Goal: Check status: Check status

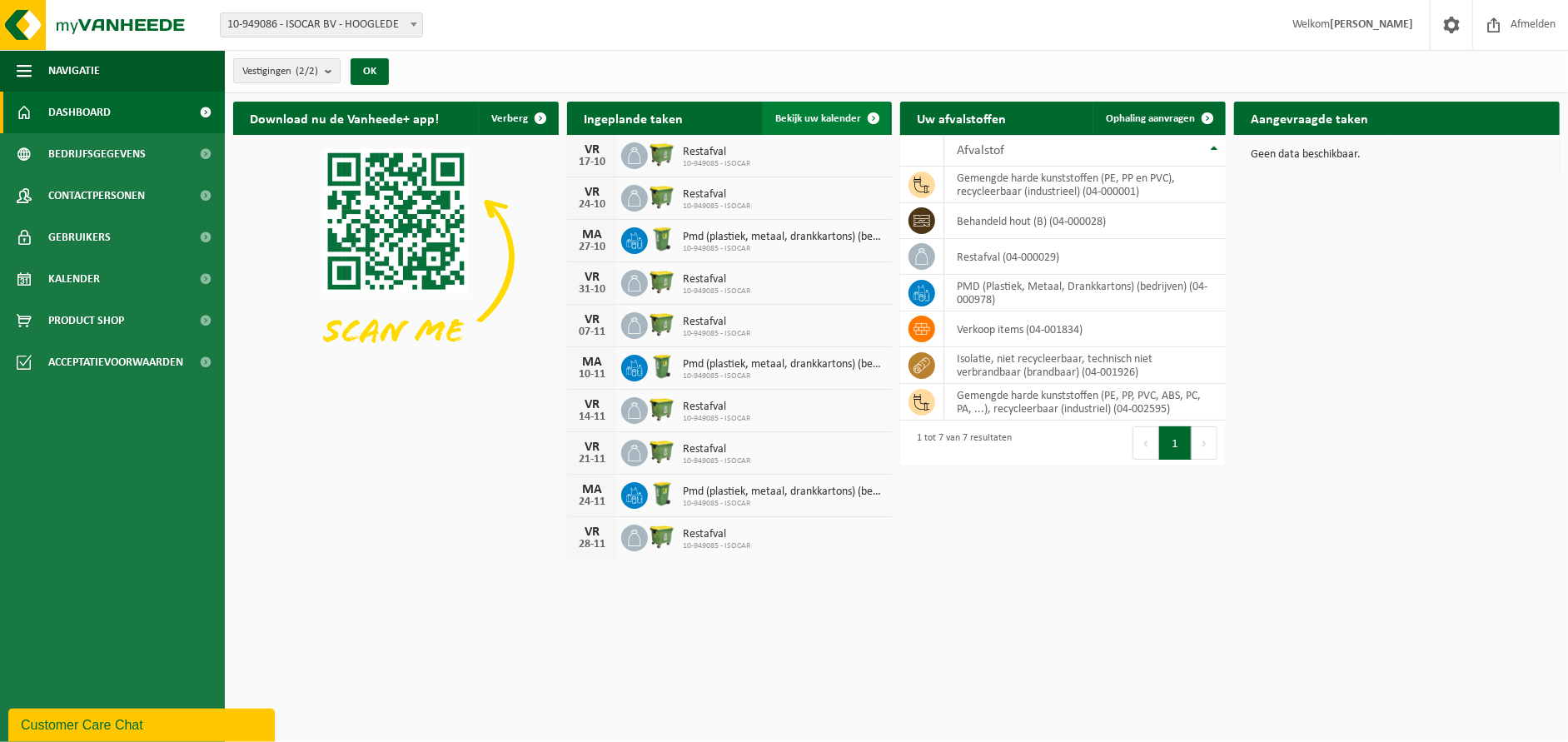
click at [797, 119] on span "Bekijk uw kalender" at bounding box center [818, 118] width 86 height 10
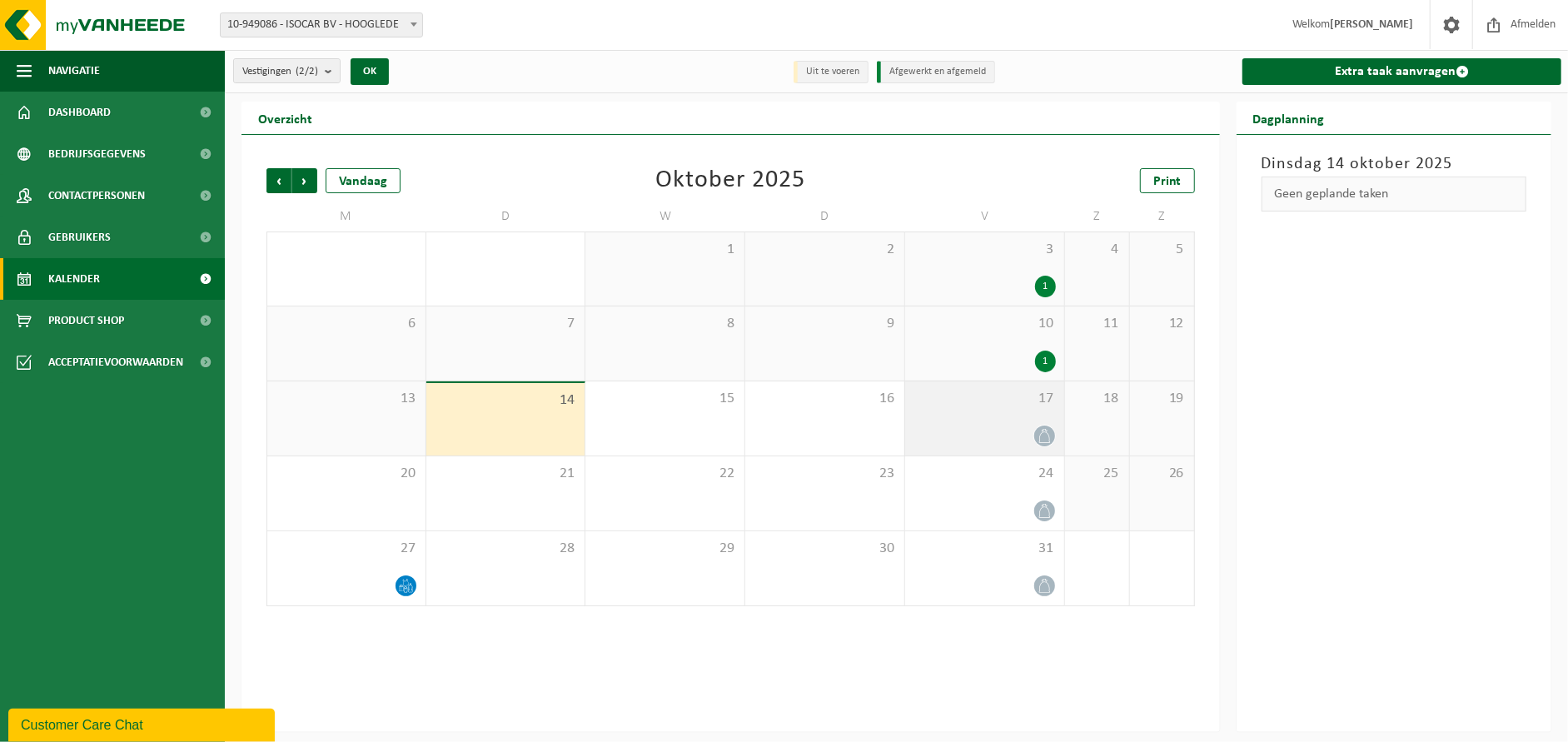
click at [1046, 430] on icon at bounding box center [1044, 436] width 14 height 14
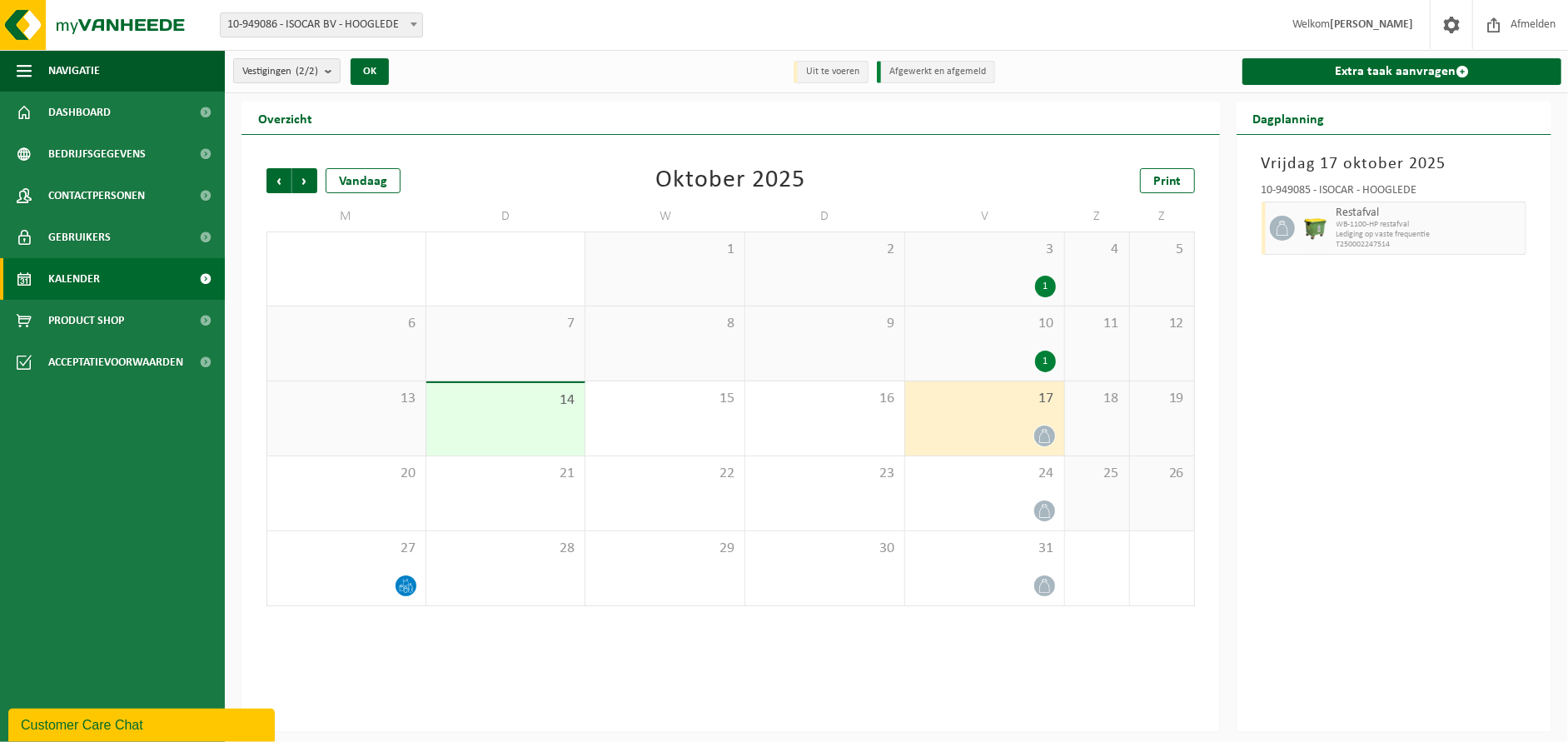
click at [1041, 366] on div "1" at bounding box center [1045, 361] width 21 height 22
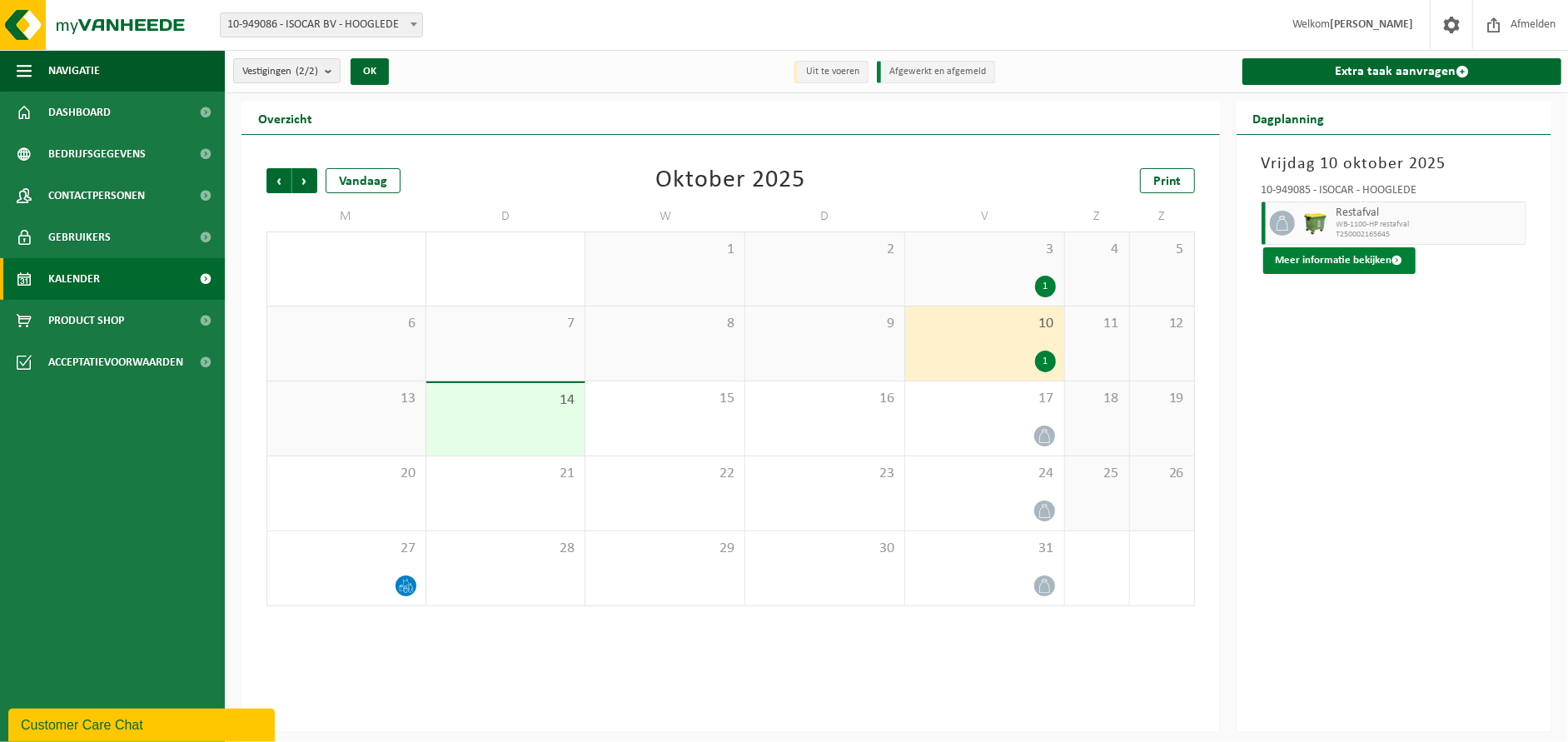
click at [1335, 261] on button "Meer informatie bekijken" at bounding box center [1339, 260] width 153 height 27
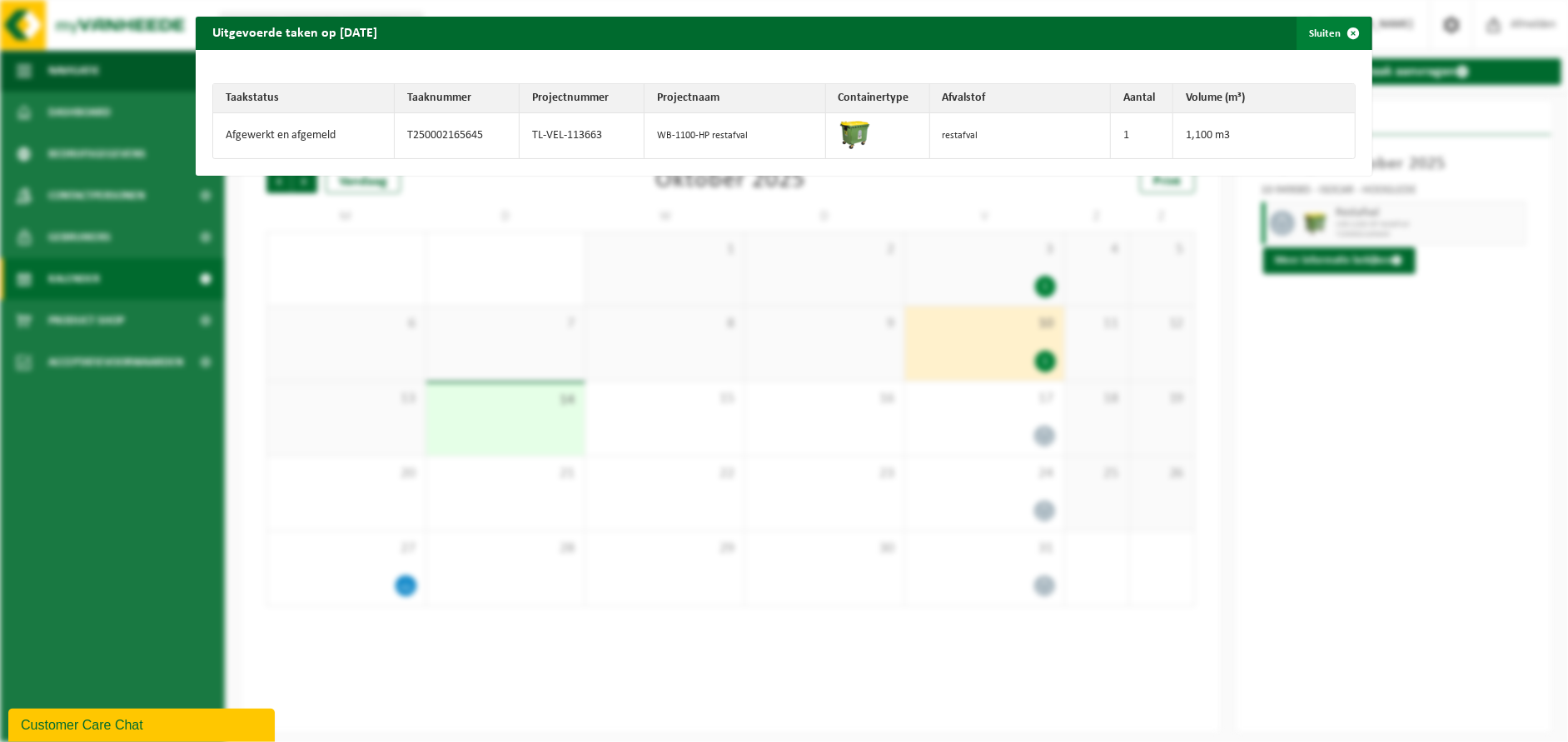
click at [1341, 35] on span "button" at bounding box center [1353, 32] width 33 height 33
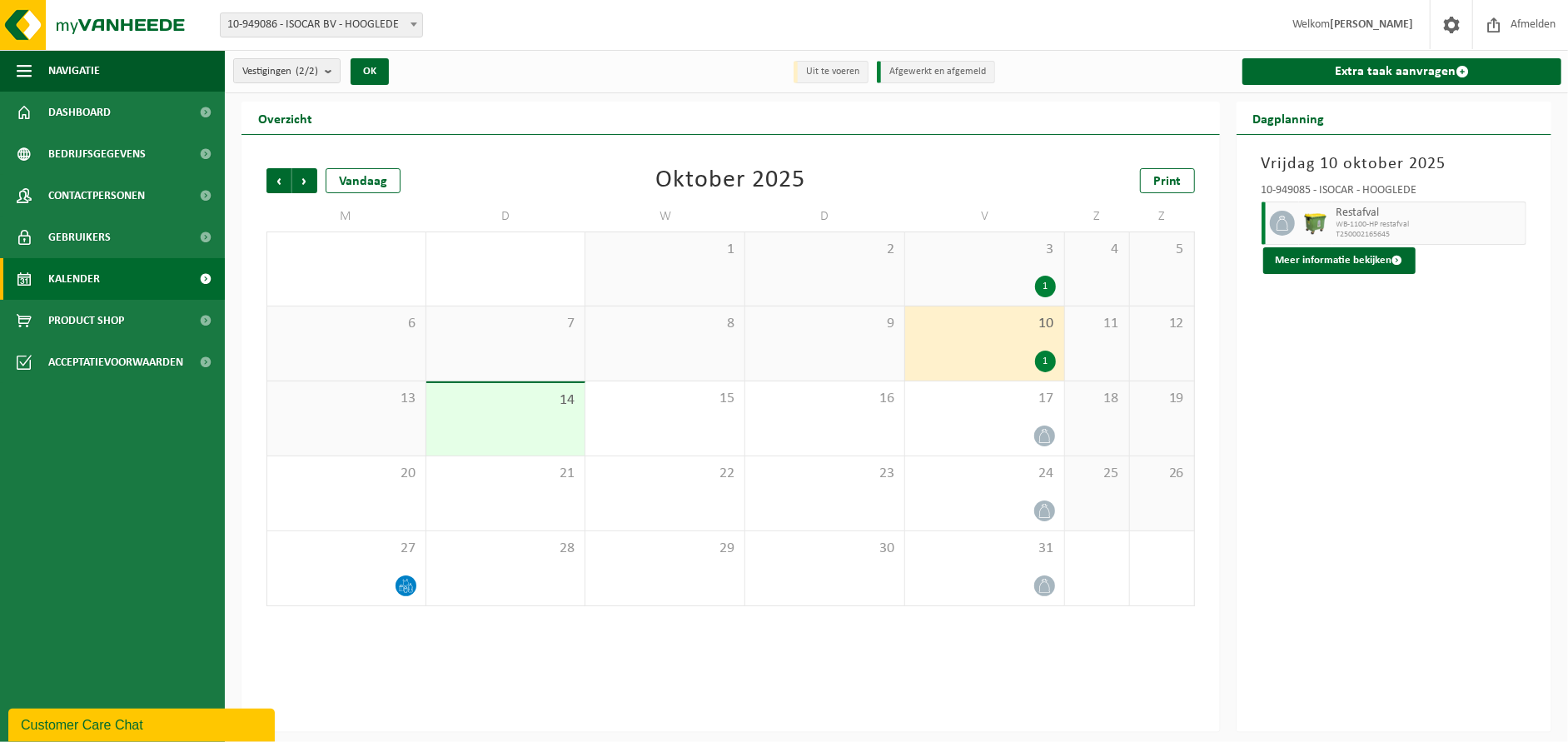
click at [410, 26] on span at bounding box center [413, 24] width 16 height 22
click at [378, 22] on span "10-949086 - ISOCAR BV - HOOGLEDE" at bounding box center [320, 25] width 201 height 23
click at [1492, 26] on span at bounding box center [1494, 25] width 25 height 50
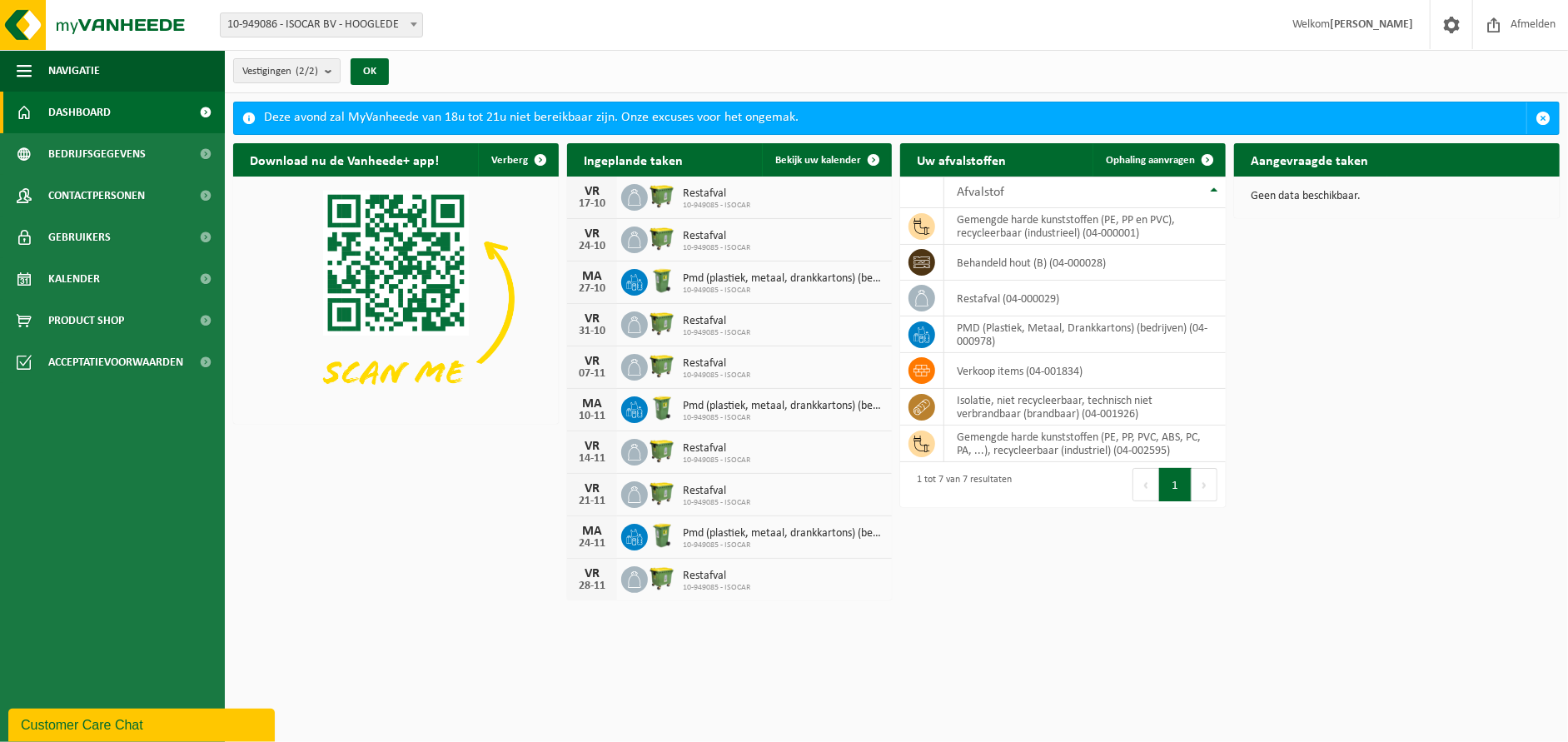
click at [1458, 376] on div "Download nu de Vanheede+ app! Verberg Ingeplande taken Bekijk uw kalender VR 17…" at bounding box center [896, 371] width 1334 height 473
click at [1518, 32] on span "Afmelden" at bounding box center [1533, 25] width 53 height 50
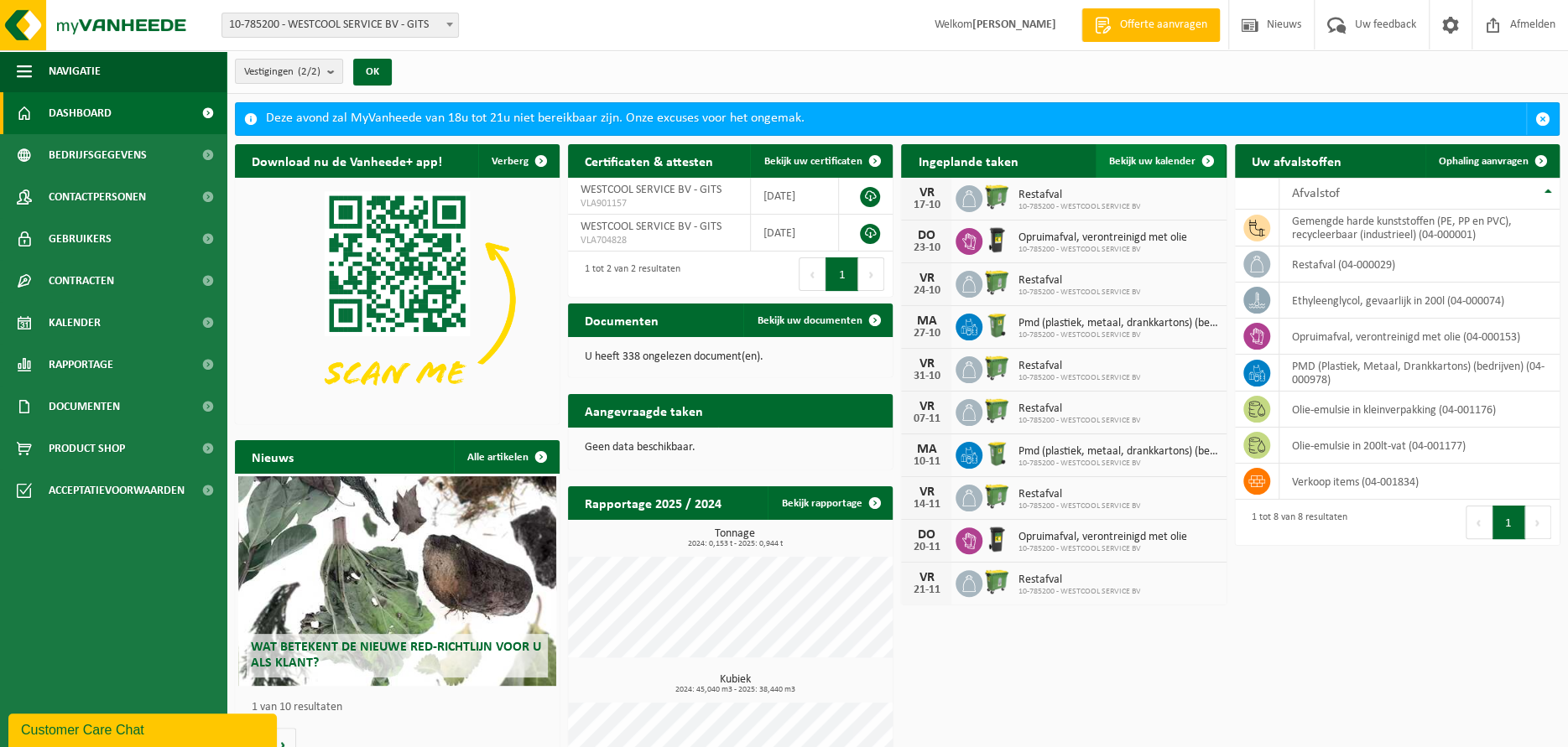
click at [1174, 162] on span "Bekijk uw kalender" at bounding box center [1152, 160] width 86 height 11
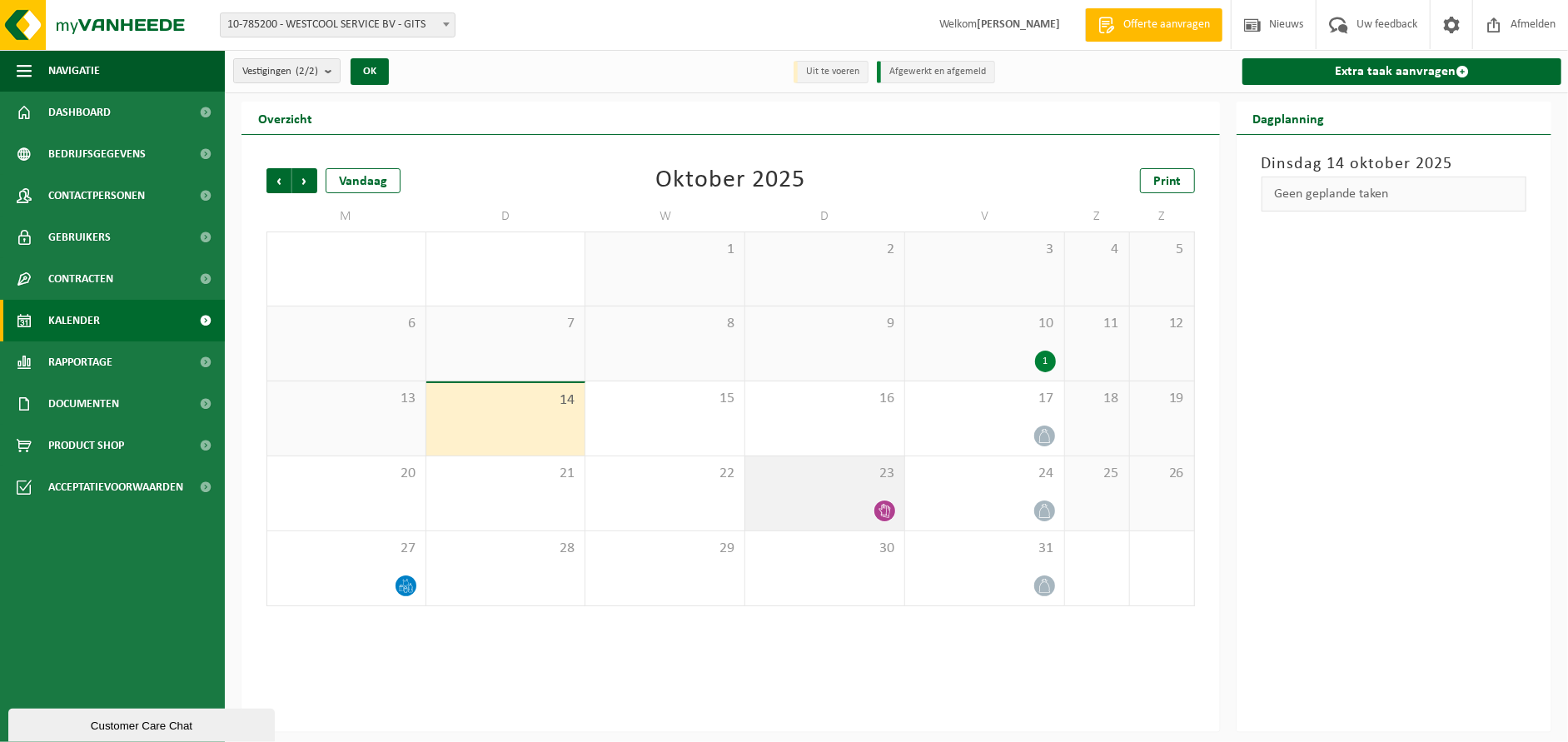
click at [880, 505] on icon at bounding box center [884, 510] width 14 height 14
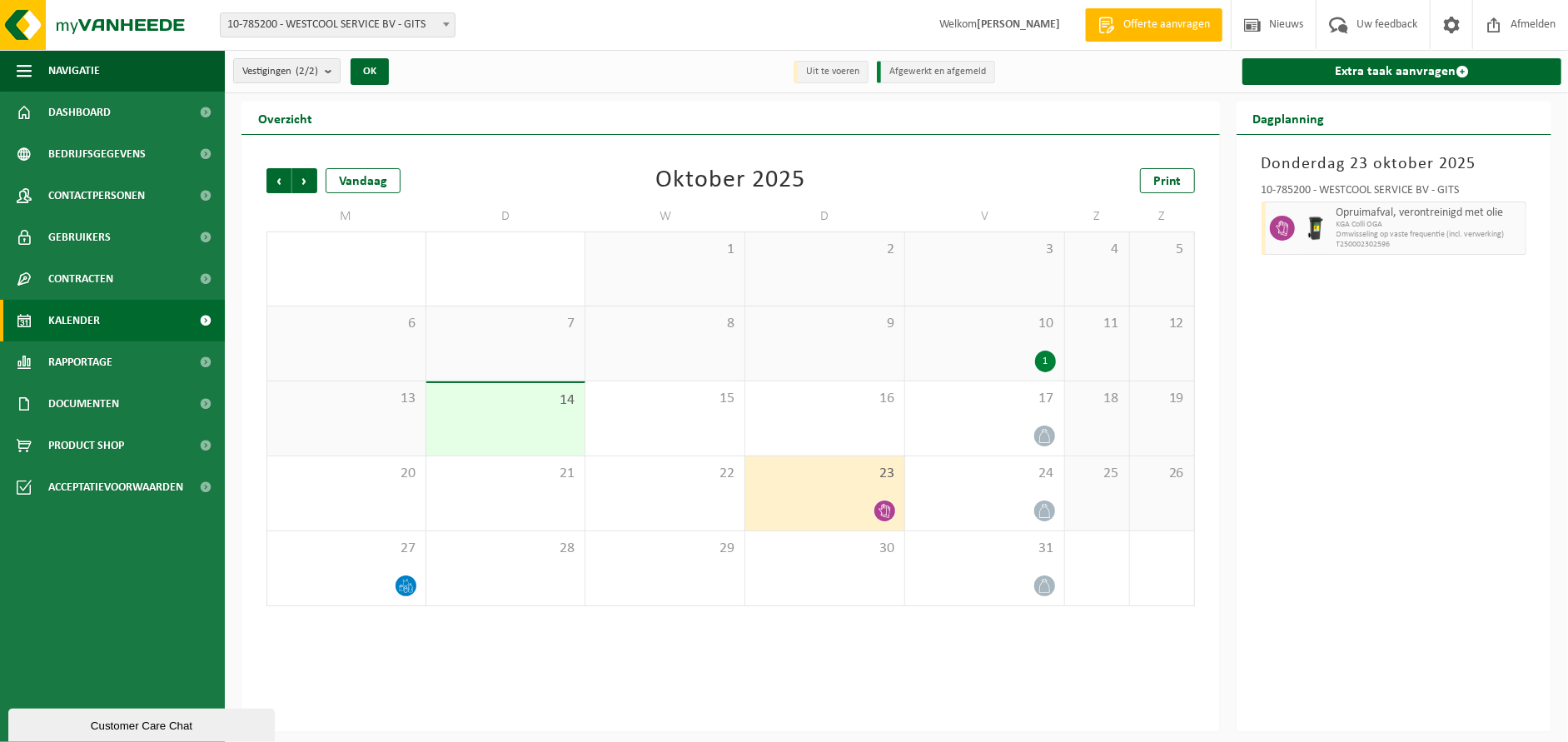
click at [1402, 428] on div "[DATE] 10-785200 - WESTCOOL SERVICE BV - GITS Opruimafval, verontreinigd met ol…" at bounding box center [1393, 433] width 315 height 597
click at [832, 502] on div at bounding box center [824, 511] width 142 height 23
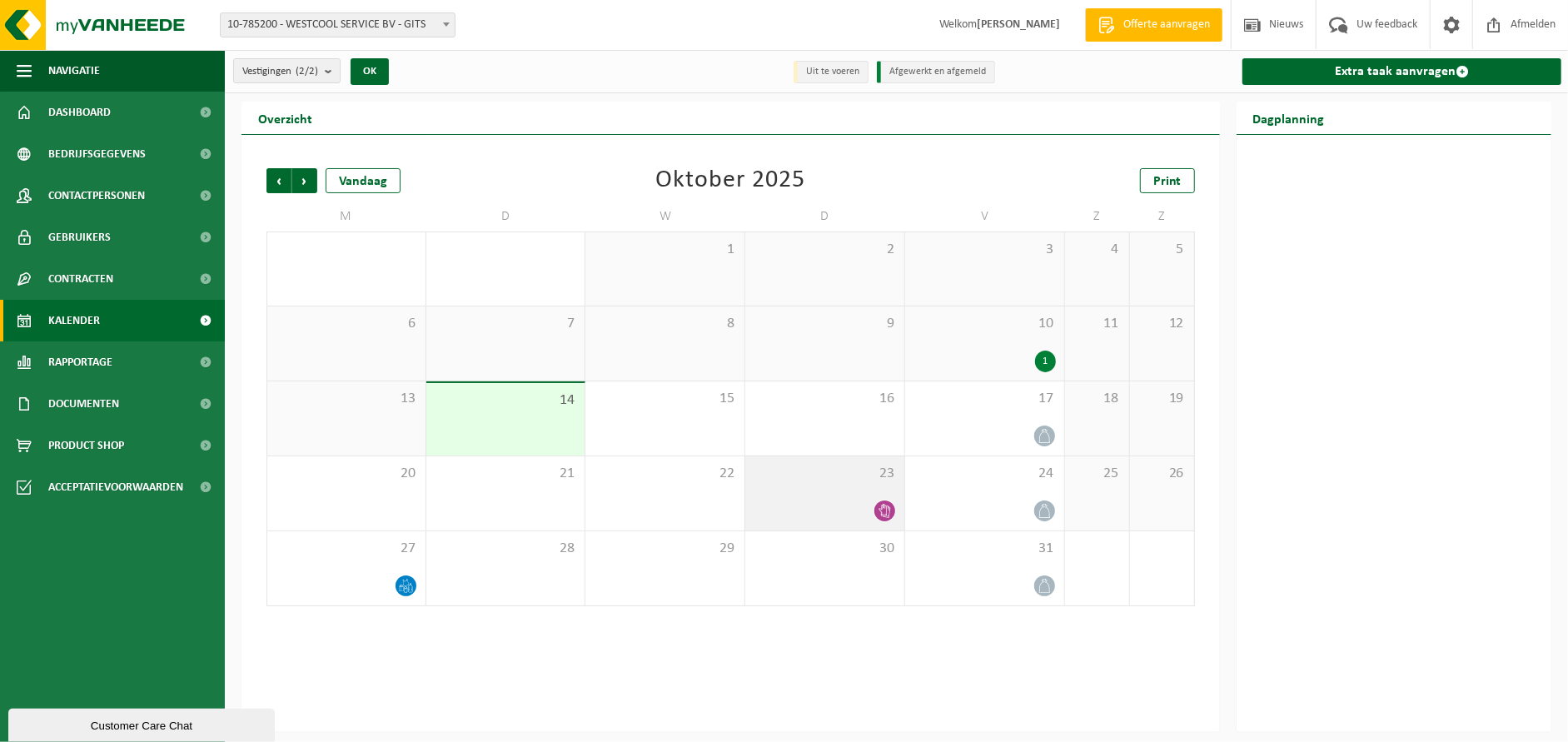
click at [832, 502] on div at bounding box center [824, 511] width 142 height 23
